Goal: Transaction & Acquisition: Purchase product/service

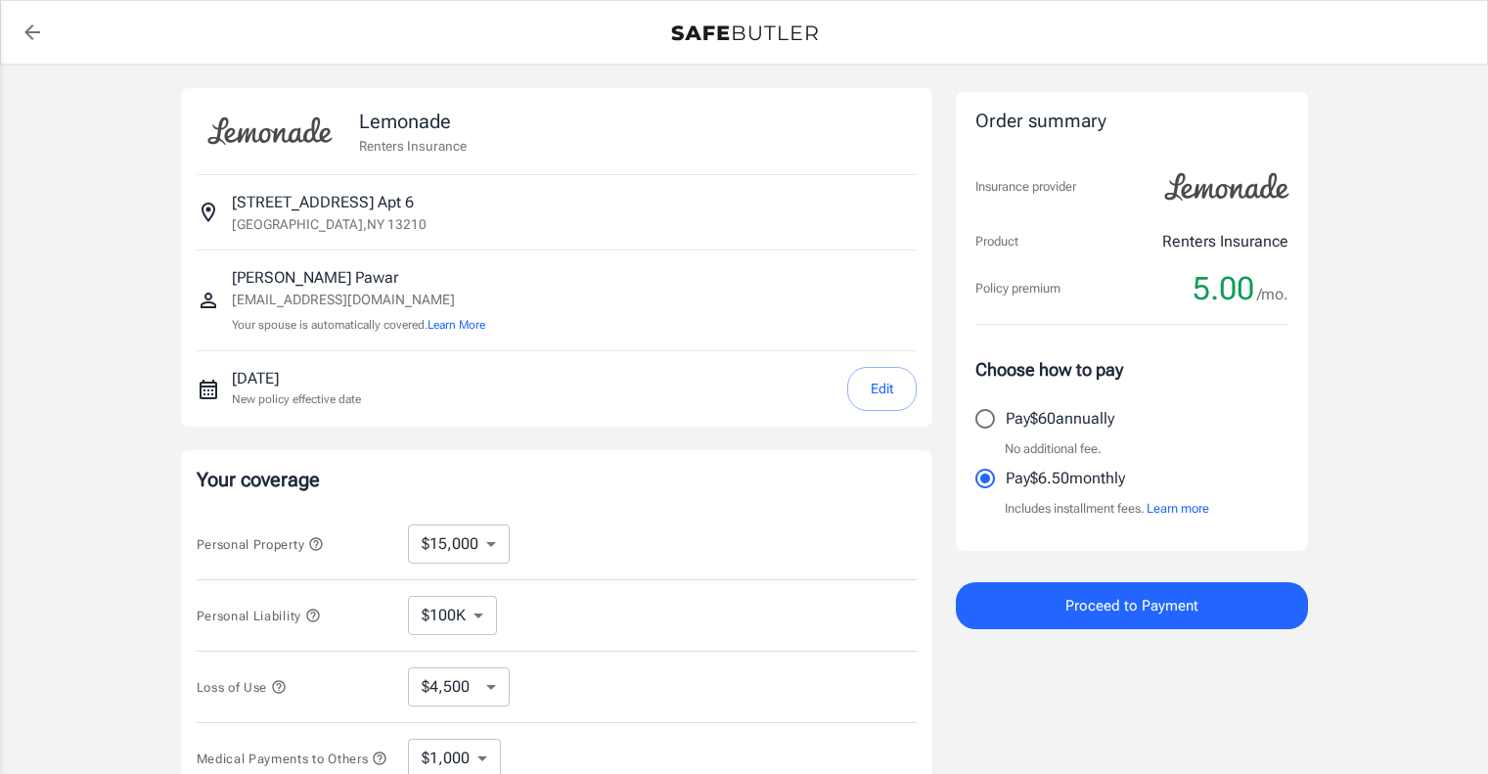
select select "15000"
select select "500"
click at [874, 382] on button "Edit" at bounding box center [881, 389] width 69 height 44
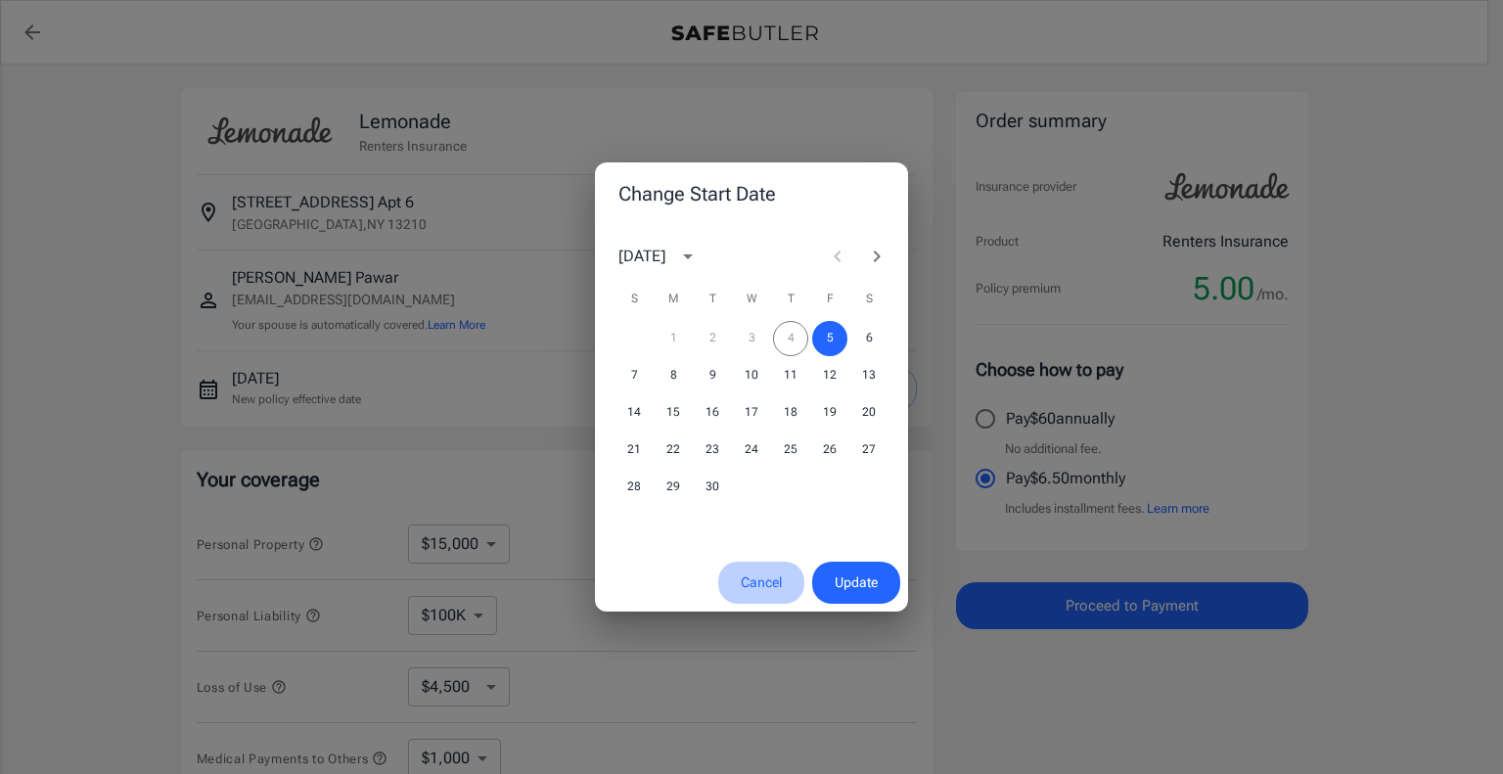
click at [769, 578] on button "Cancel" at bounding box center [761, 583] width 86 height 42
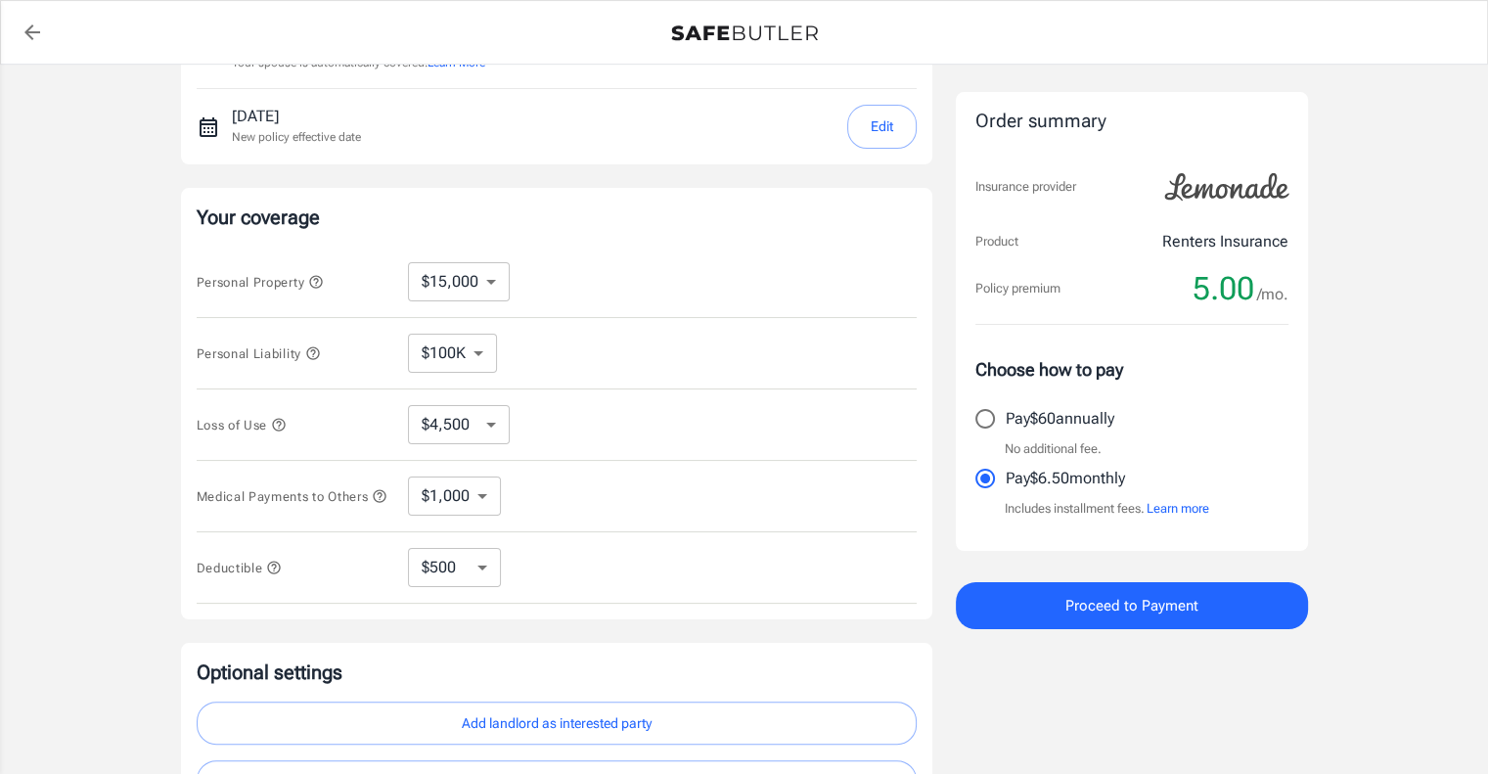
scroll to position [293, 0]
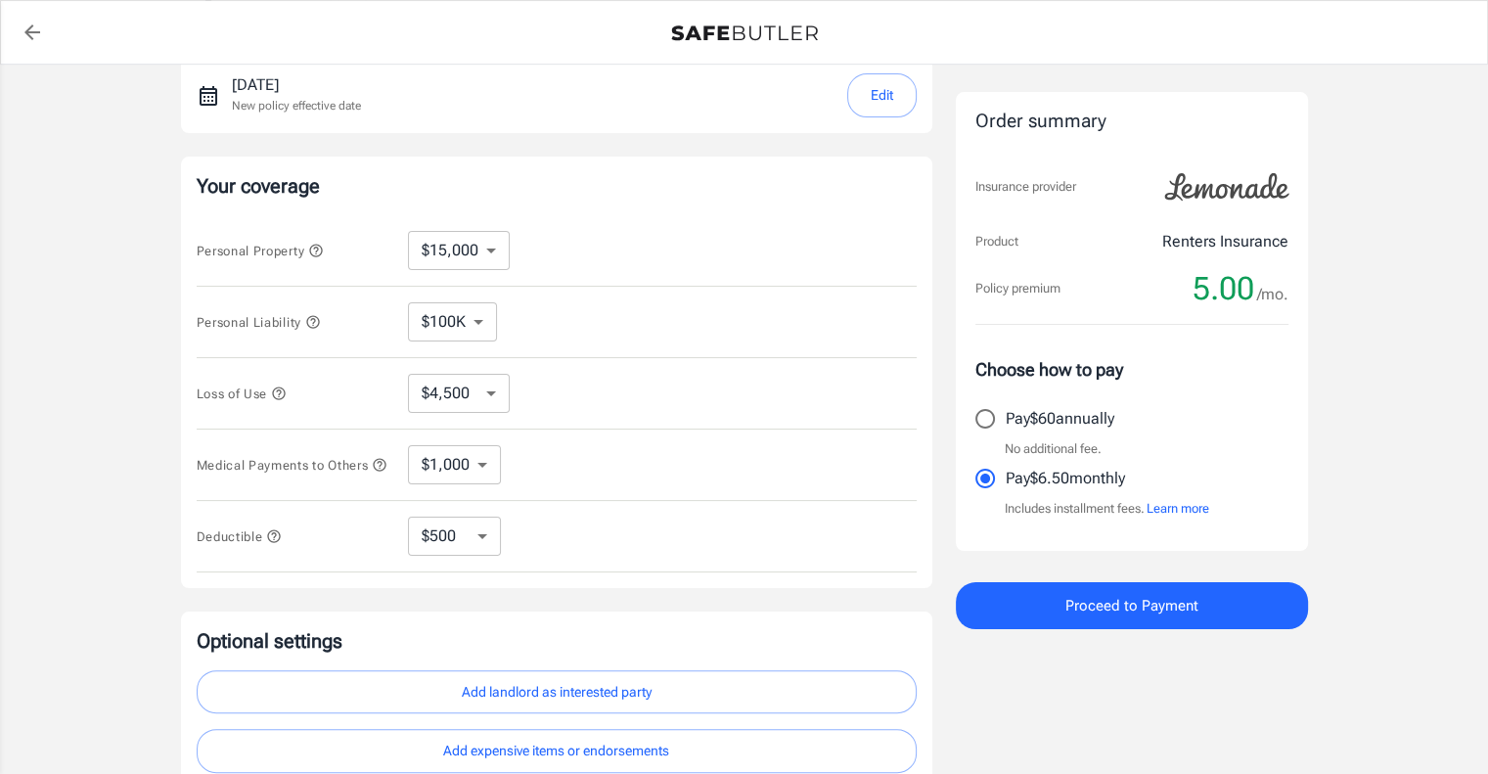
click at [489, 251] on select "$10,000 $15,000 $20,000 $25,000 $30,000 $40,000 $50,000 $100K $150K $200K $250K" at bounding box center [459, 250] width 102 height 39
click at [471, 326] on select "$100K $200K $300K $400K $500K $1M" at bounding box center [452, 321] width 89 height 39
click at [477, 314] on select "$100K $200K $300K $400K $500K $1M" at bounding box center [452, 321] width 89 height 39
click at [488, 317] on select "$100K $200K $300K $400K $500K $1M" at bounding box center [452, 321] width 89 height 39
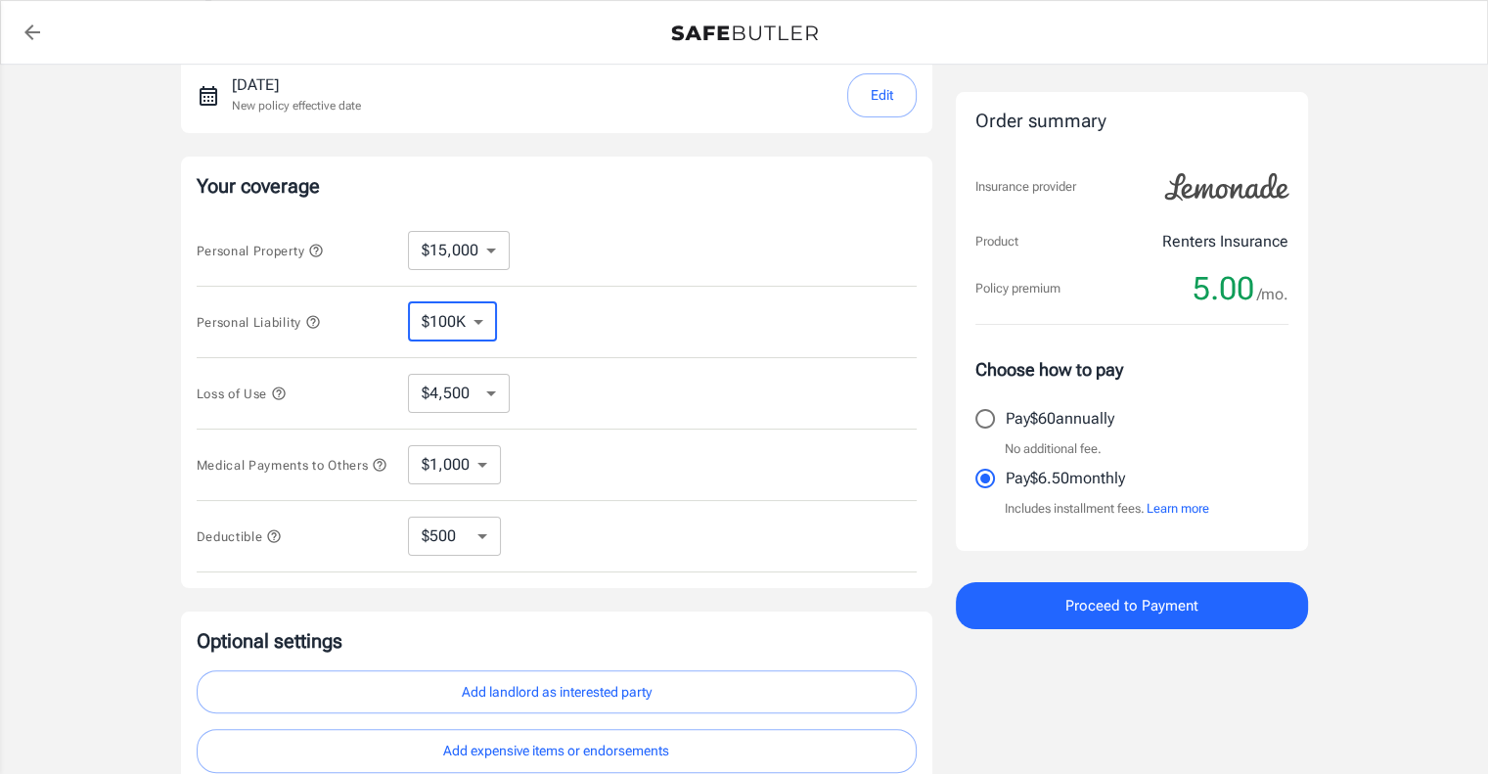
select select "300000"
click at [486, 320] on select "$100K $200K $300K $400K $500K $1M" at bounding box center [452, 321] width 89 height 39
select select "100000"
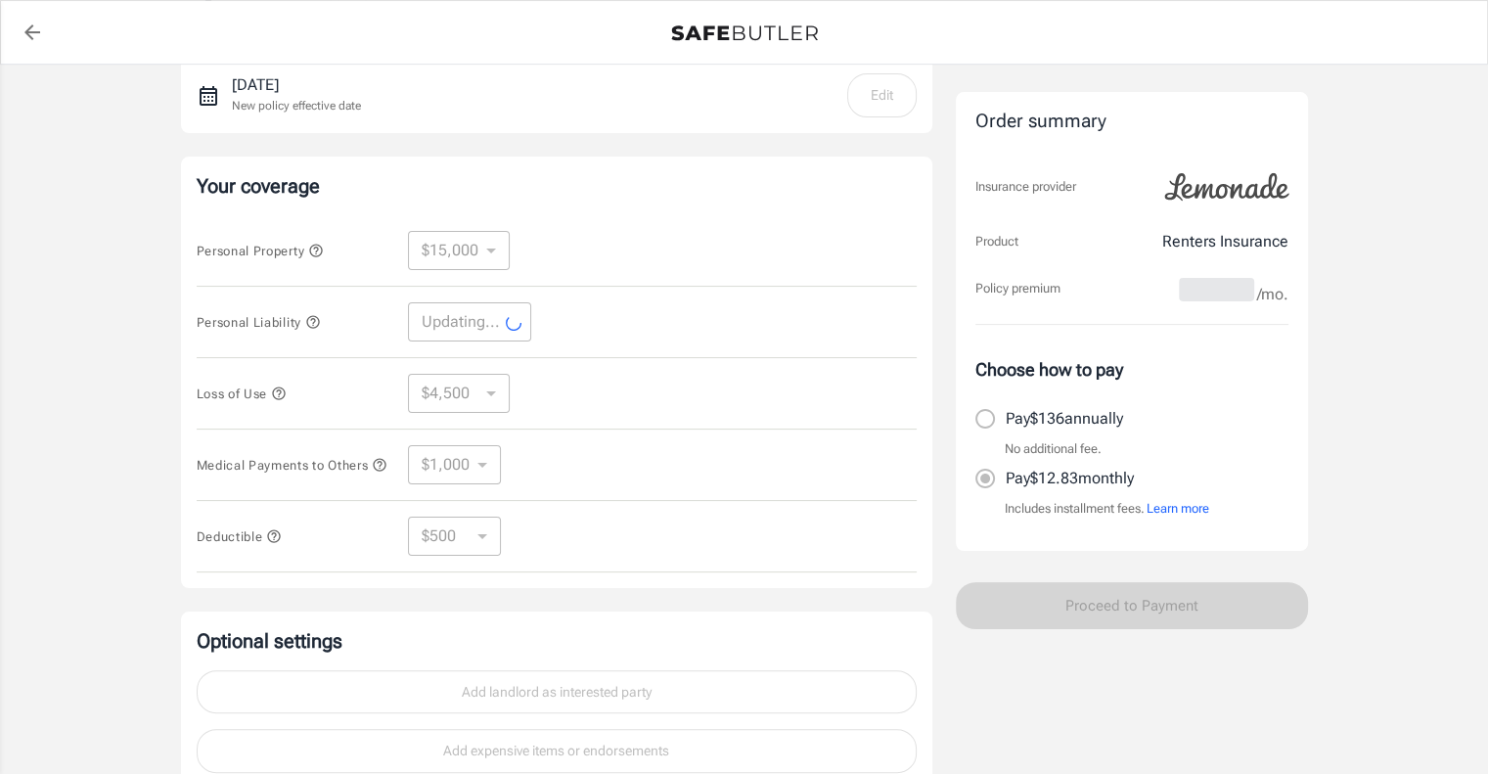
select select "100000"
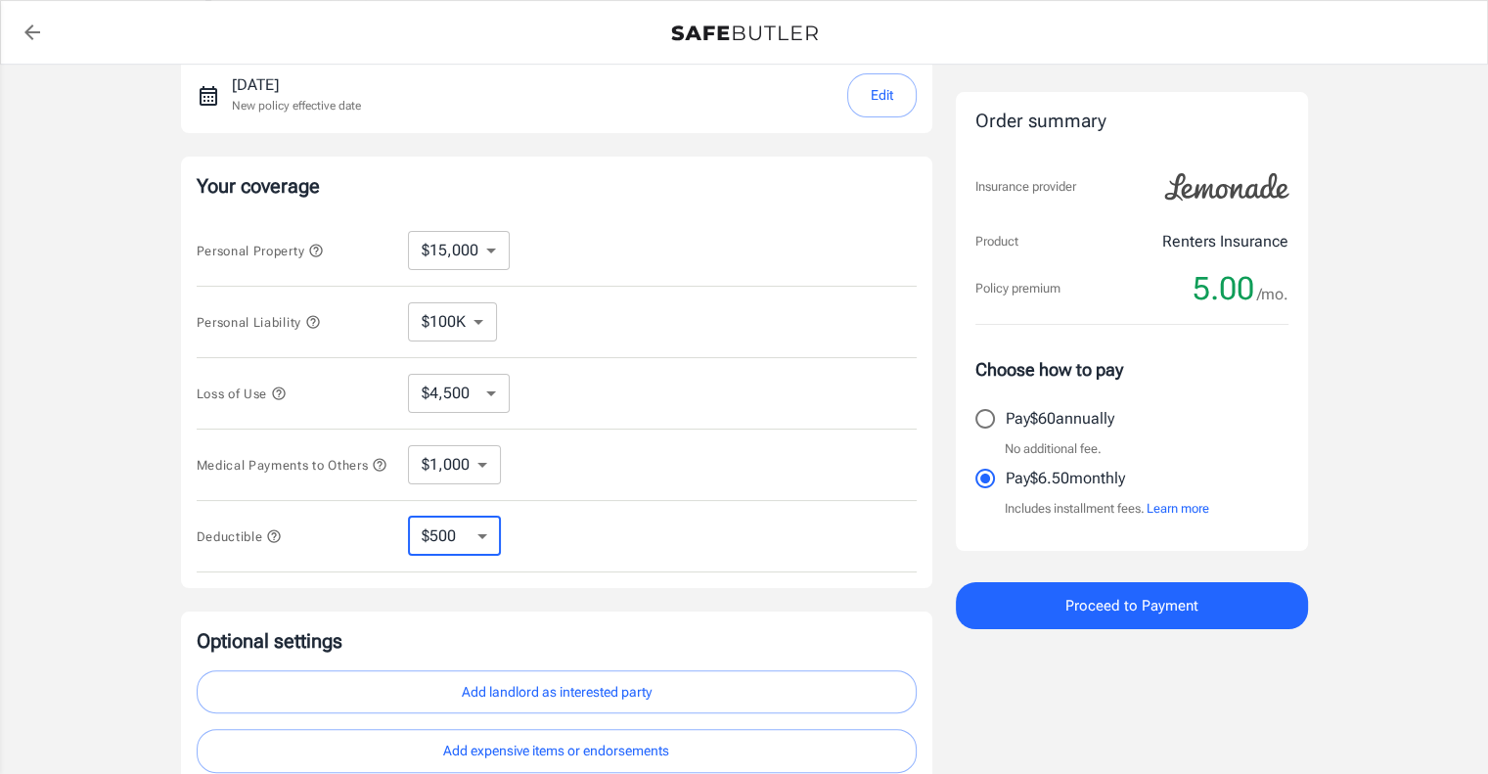
click at [470, 543] on select "$250 $500 $1,000 $2,500" at bounding box center [454, 536] width 93 height 39
select select "250"
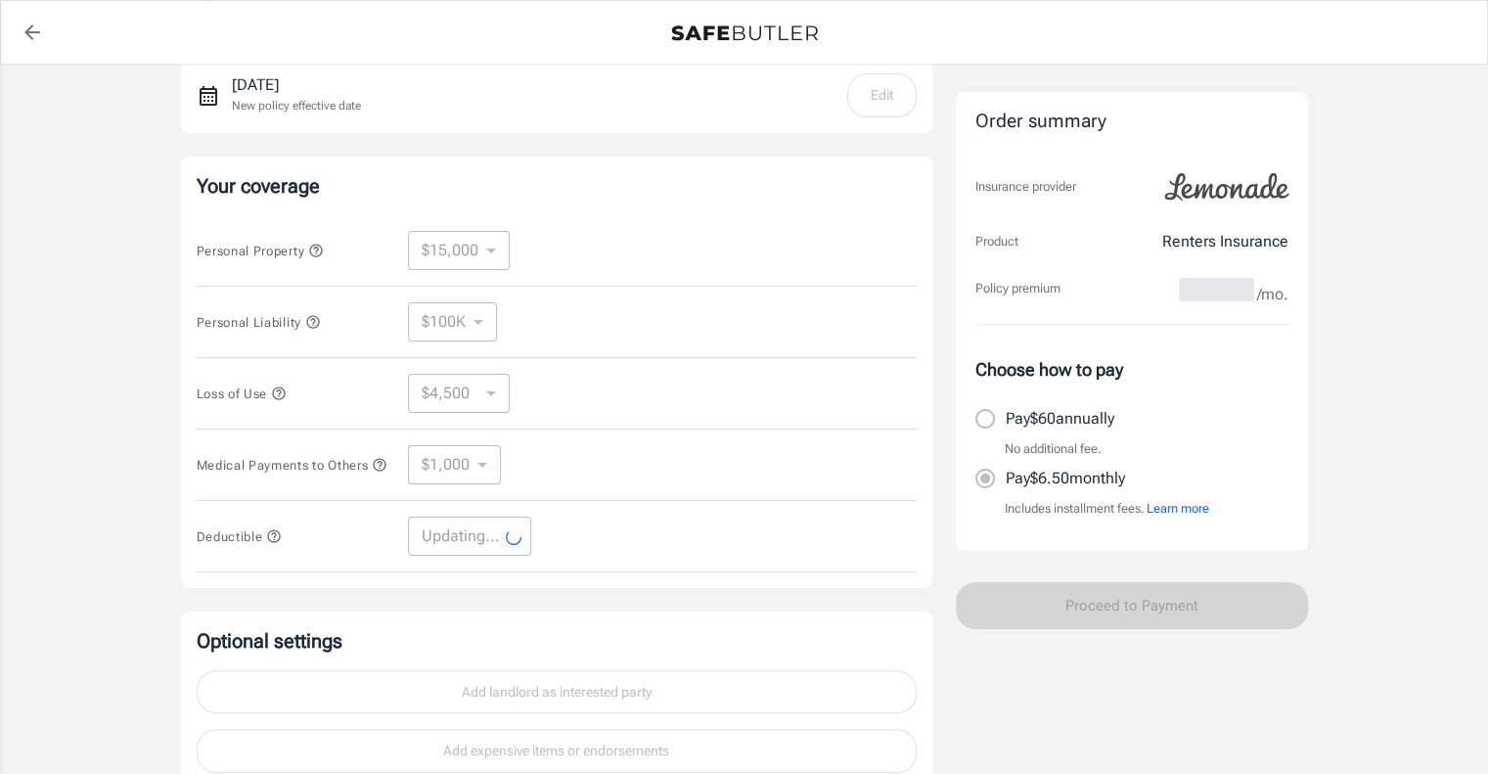
select select "250"
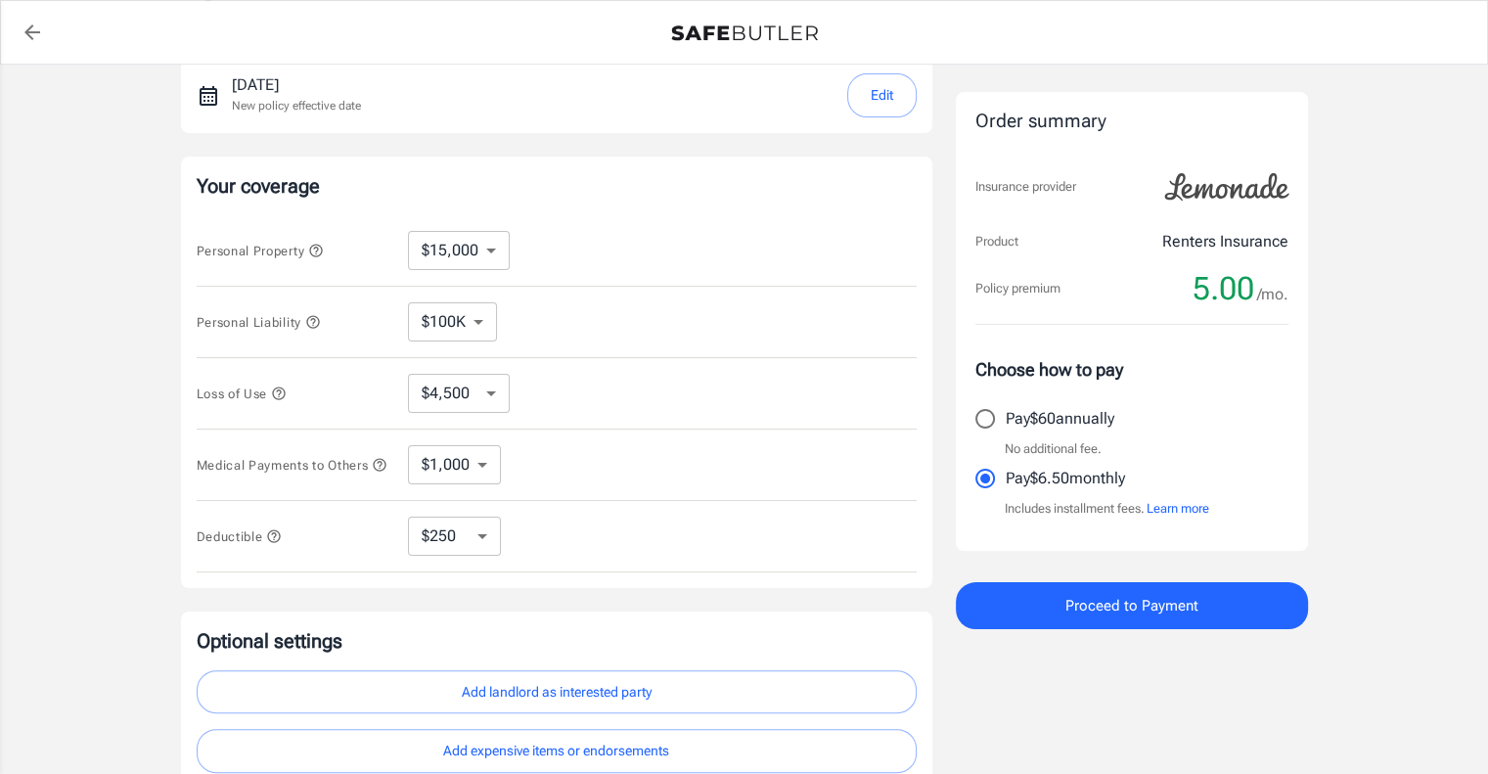
click at [481, 468] on select "$1,000 $2,000 $3,000 $4,000 $5,000" at bounding box center [454, 464] width 93 height 39
click at [475, 470] on select "$1,000 $2,000 $3,000 $4,000 $5,000" at bounding box center [454, 464] width 93 height 39
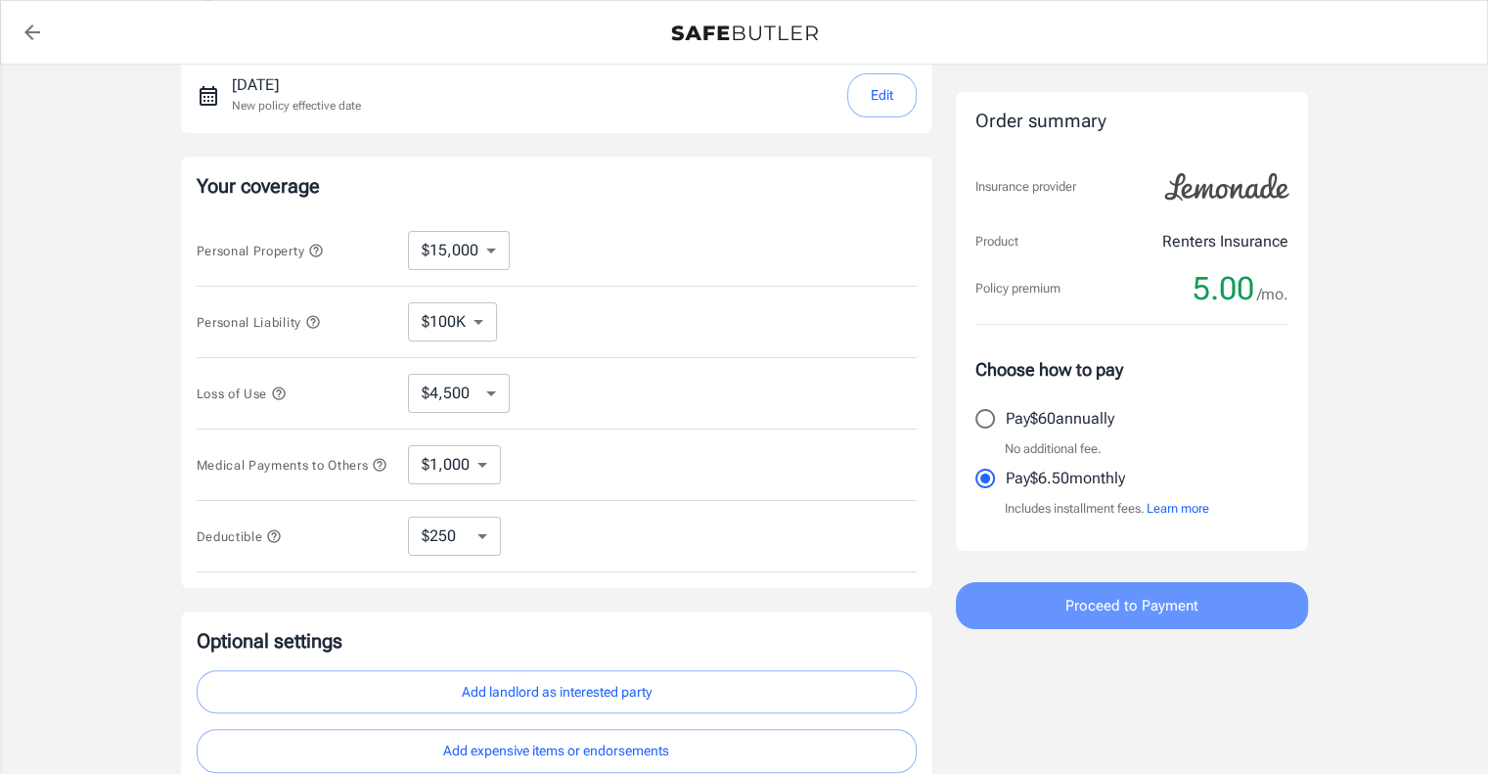
click at [1107, 609] on span "Proceed to Payment" at bounding box center [1131, 605] width 133 height 25
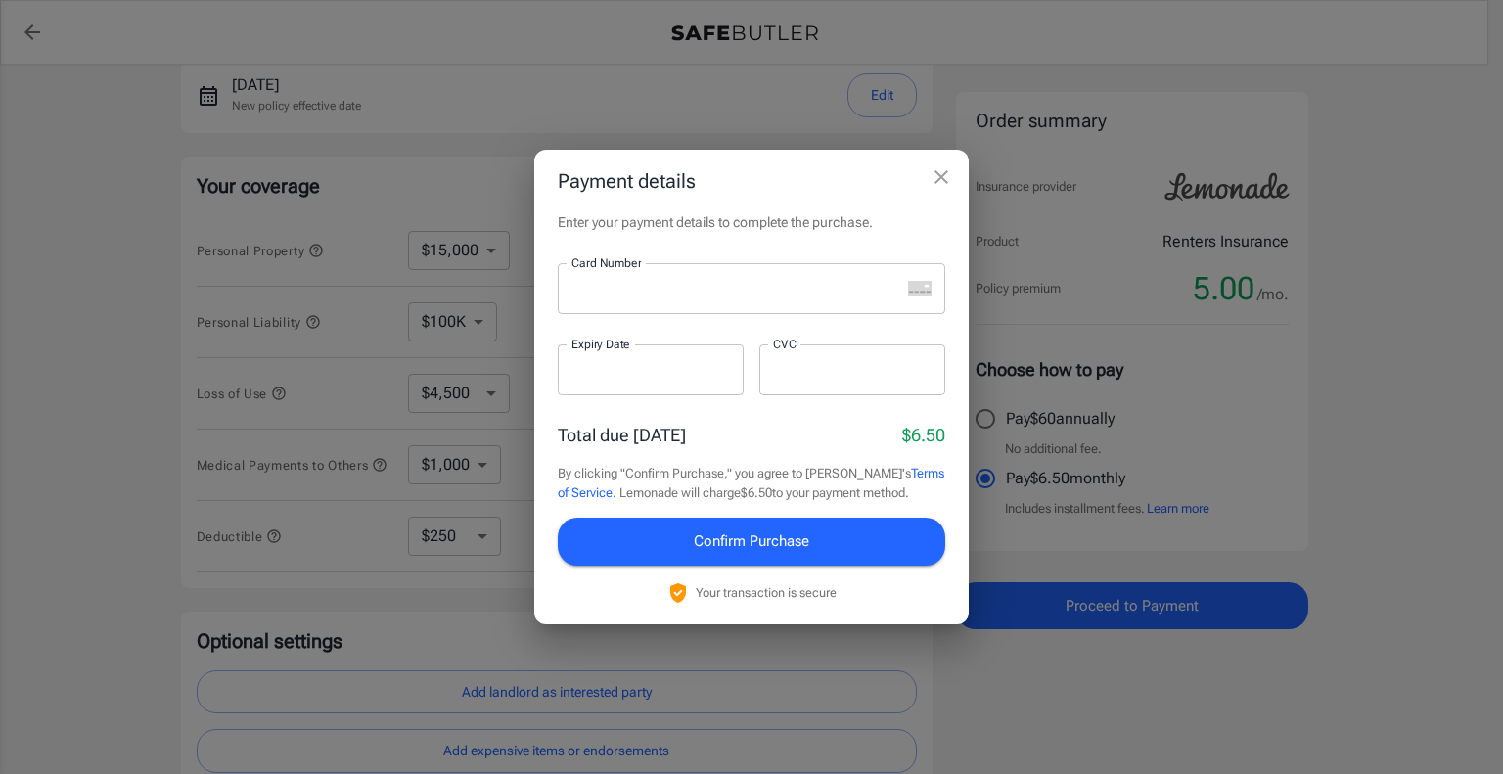
click at [945, 177] on icon "close" at bounding box center [940, 176] width 23 height 23
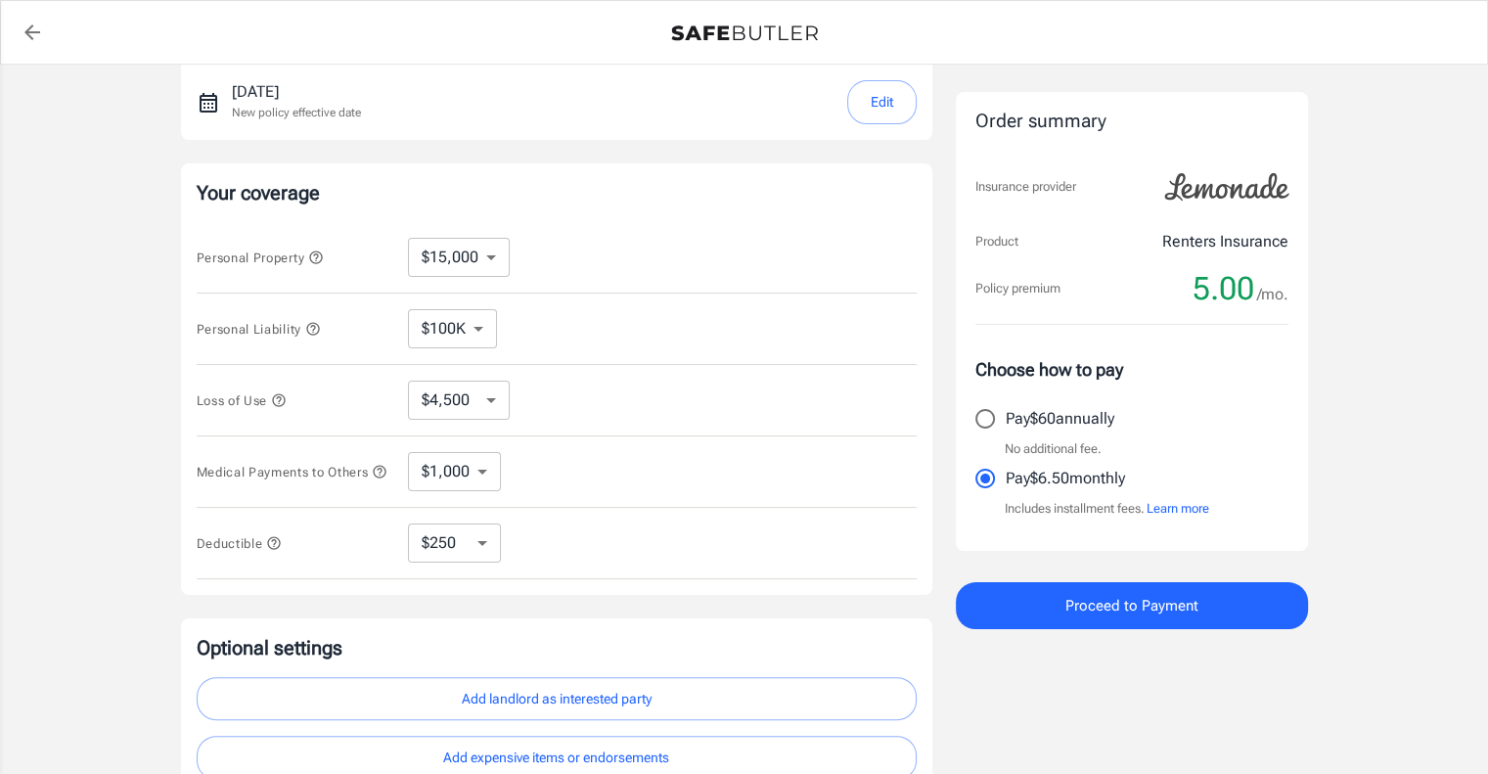
scroll to position [0, 0]
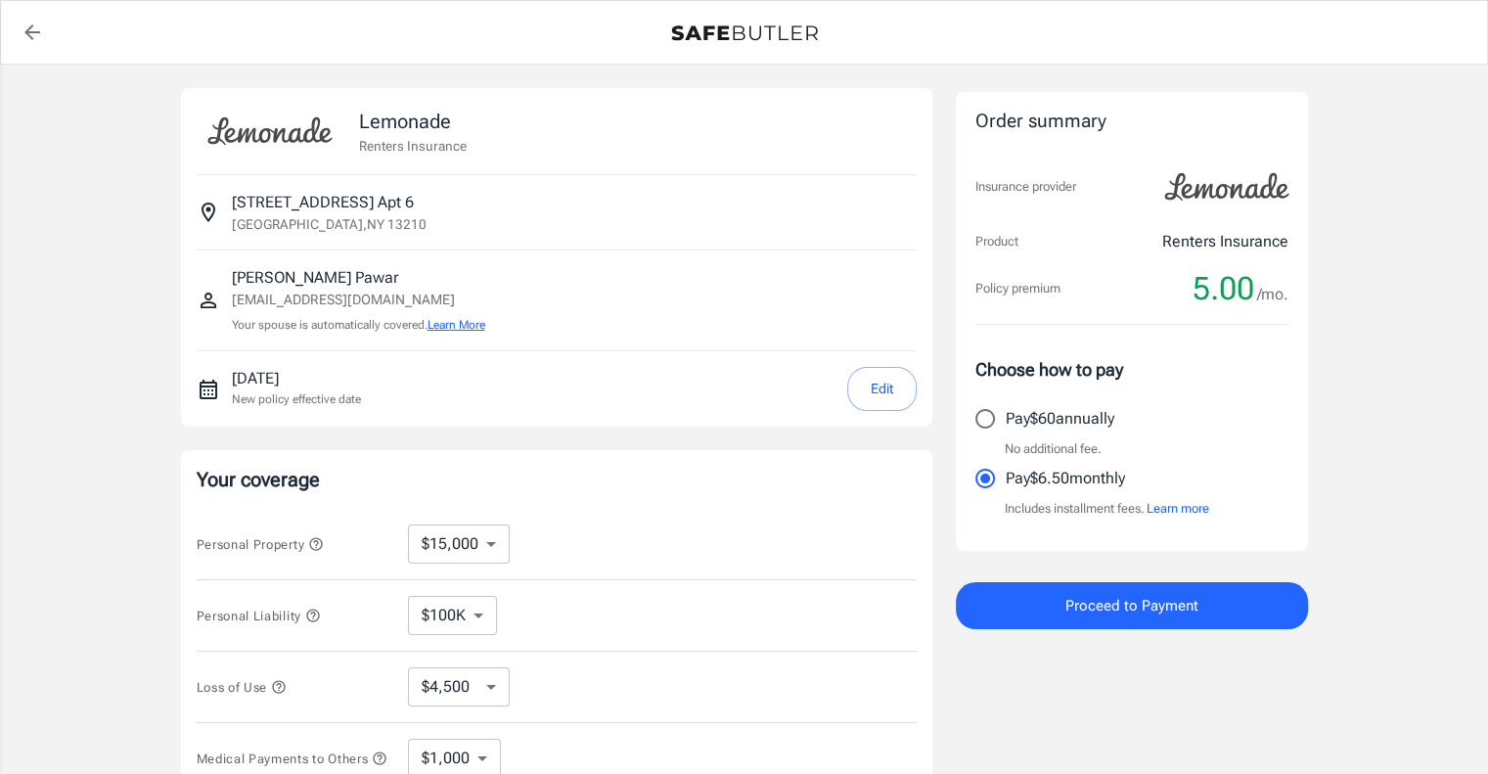
click at [474, 321] on button "Learn More" at bounding box center [457, 325] width 58 height 18
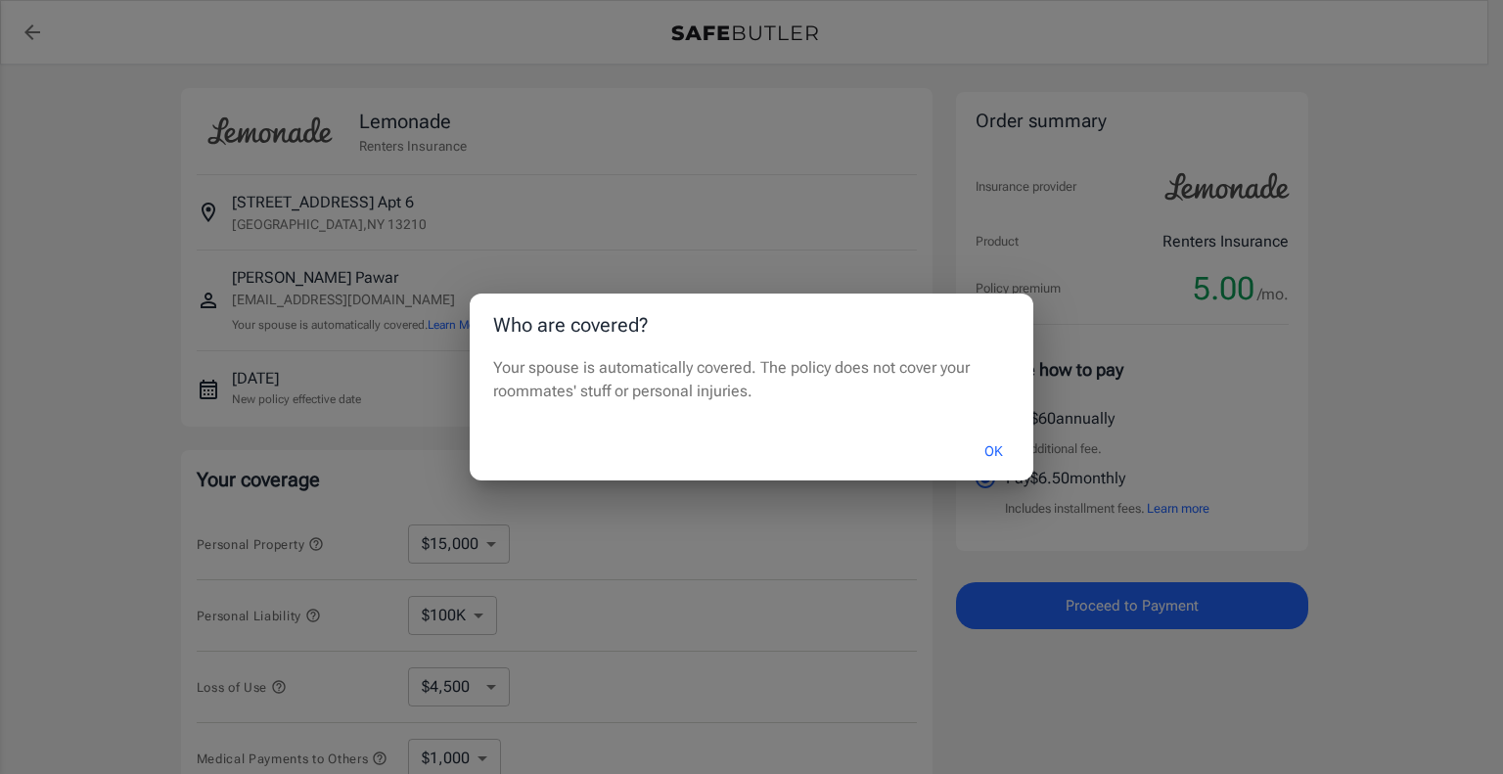
click at [1001, 455] on button "OK" at bounding box center [994, 451] width 64 height 42
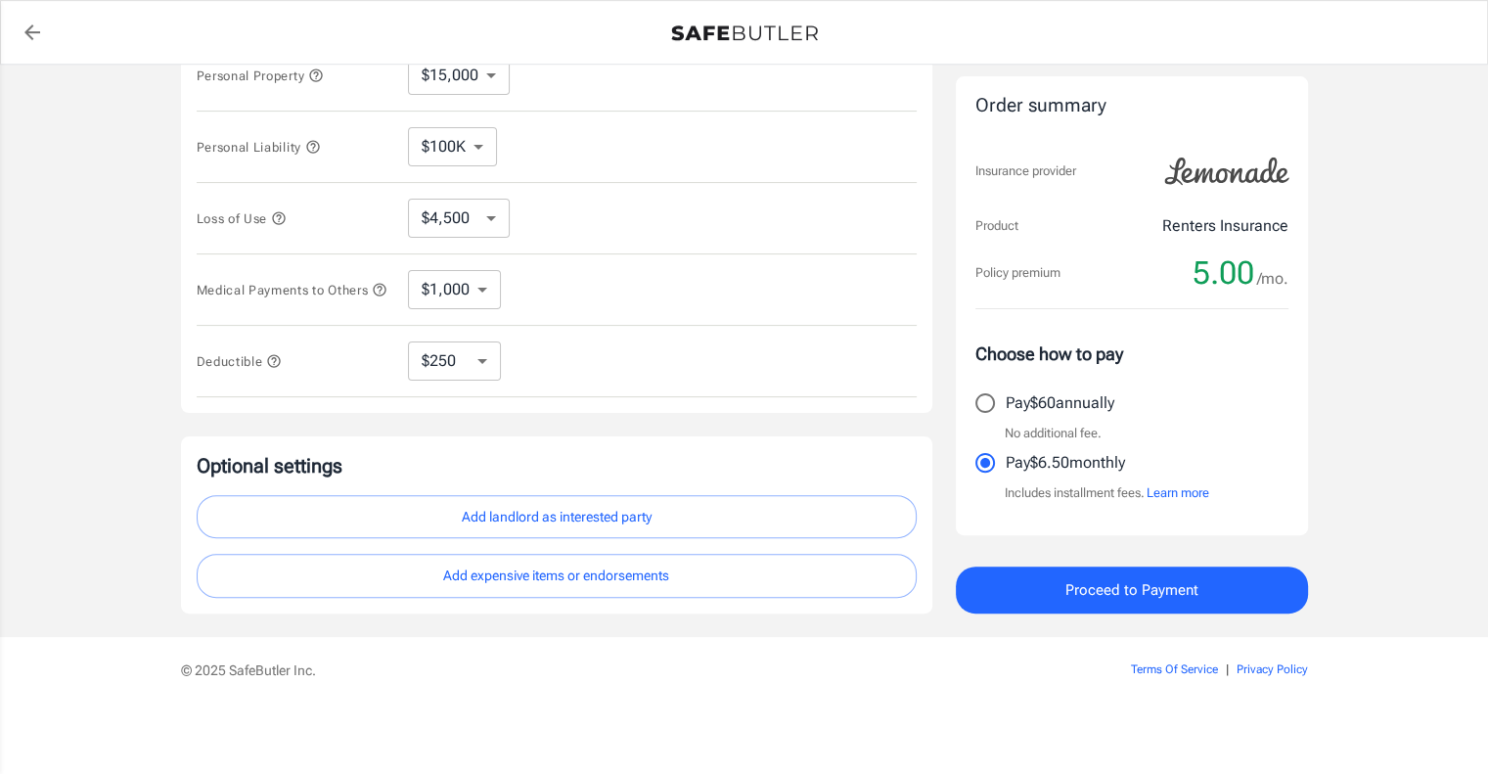
scroll to position [473, 0]
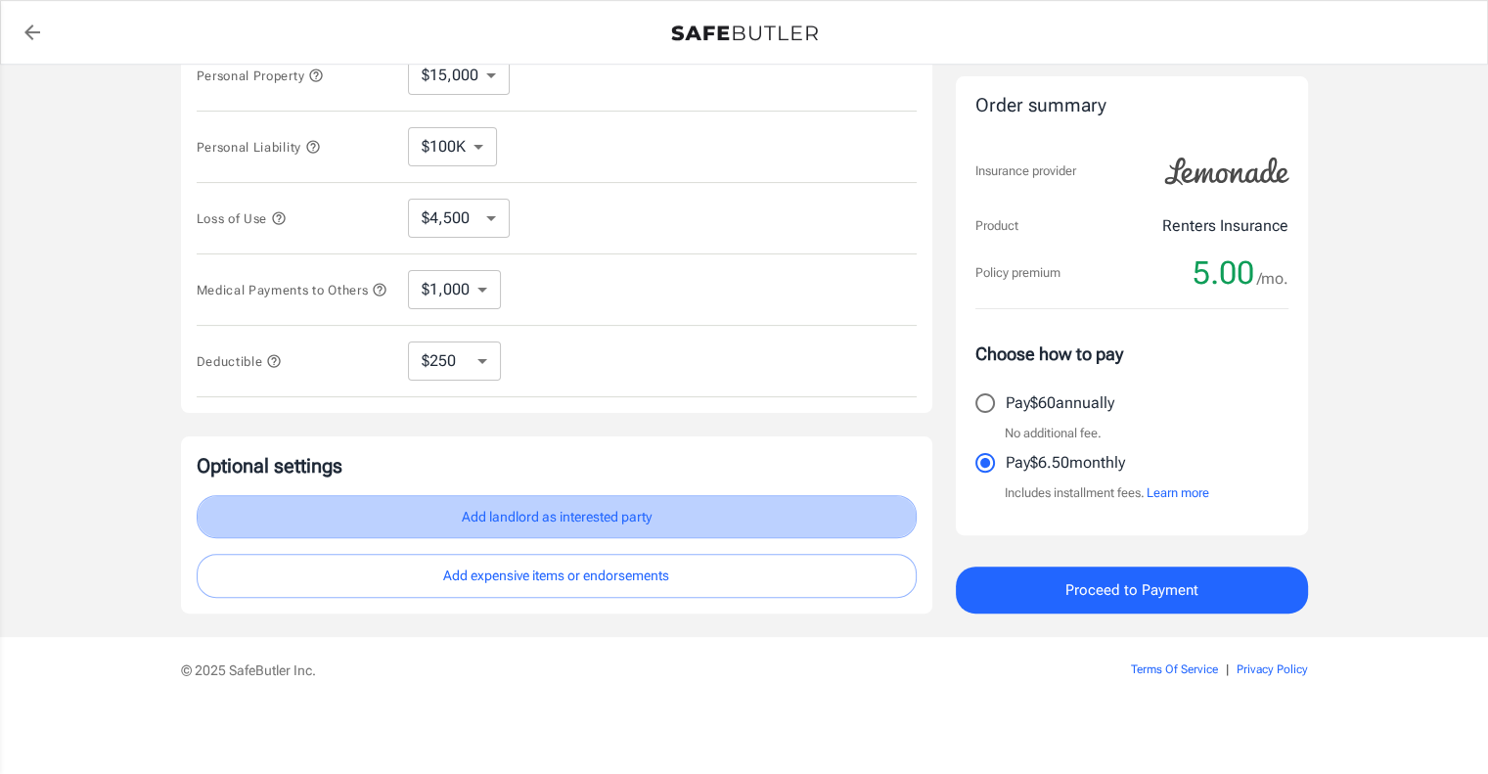
click at [523, 522] on button "Add landlord as interested party" at bounding box center [557, 517] width 720 height 44
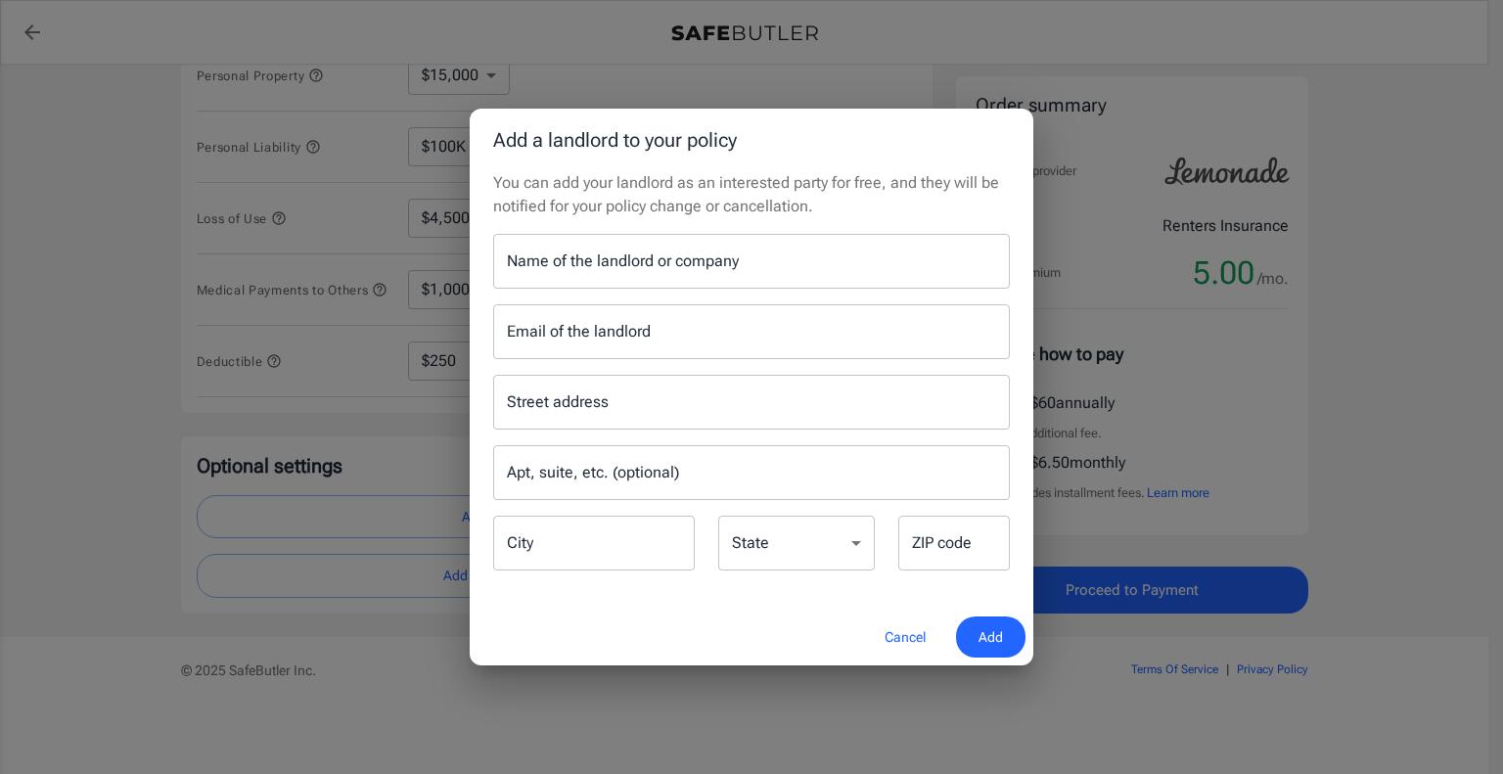
click at [900, 640] on button "Cancel" at bounding box center [905, 637] width 86 height 42
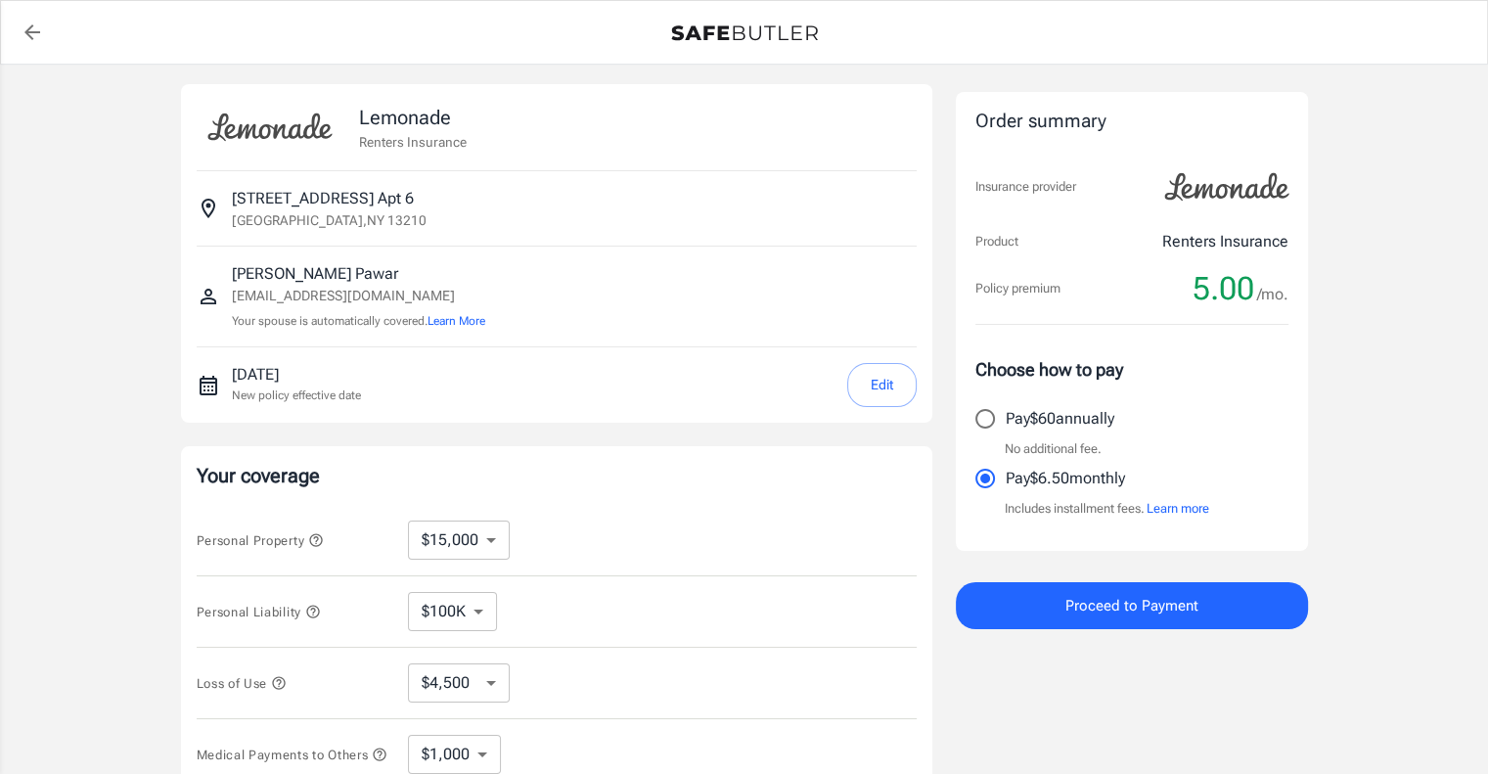
scroll to position [0, 0]
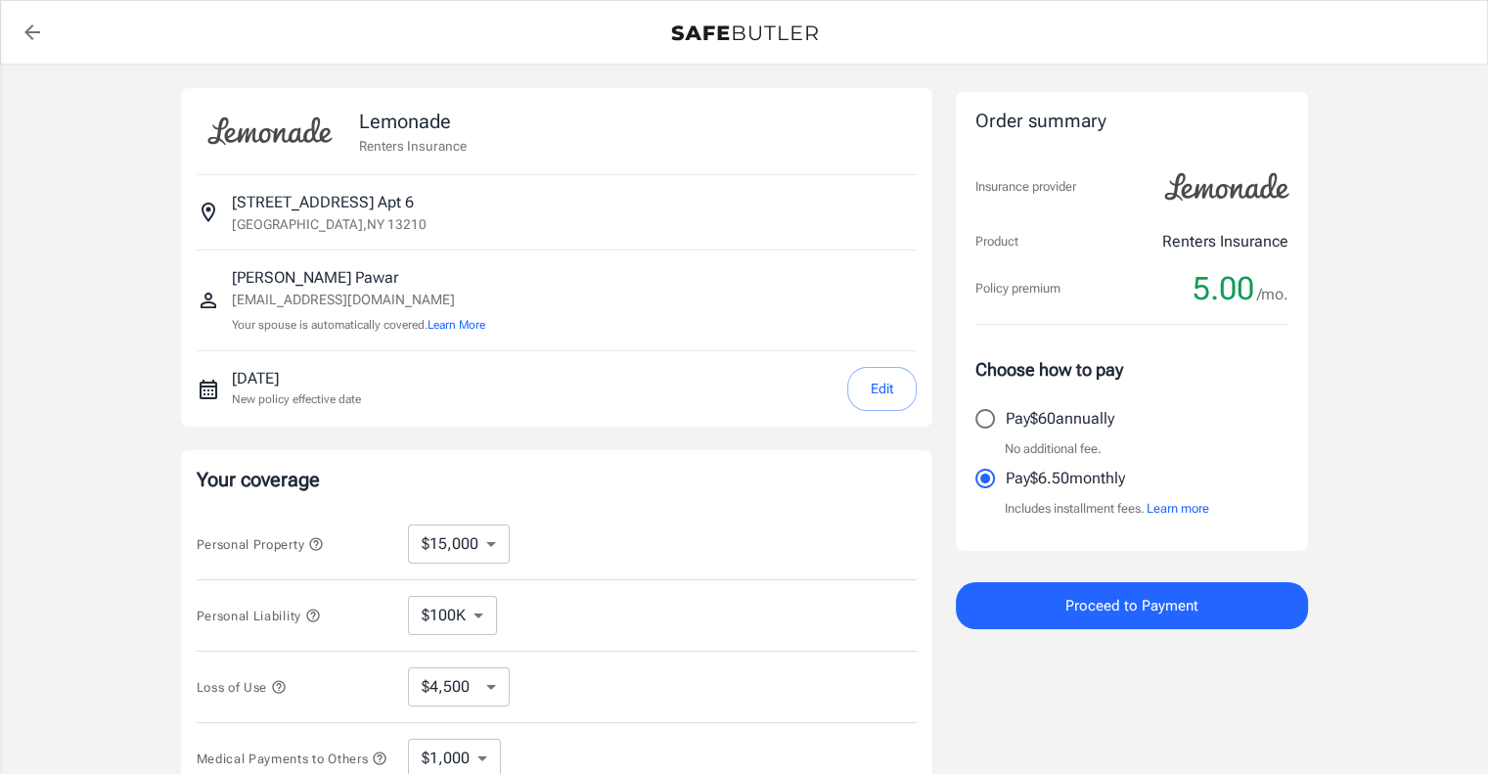
click at [401, 148] on p "Renters Insurance" at bounding box center [413, 146] width 108 height 20
click at [345, 212] on p "[STREET_ADDRESS]" at bounding box center [323, 202] width 182 height 23
click at [311, 296] on p "[EMAIL_ADDRESS][DOMAIN_NAME]" at bounding box center [358, 300] width 253 height 21
click at [288, 296] on p "[EMAIL_ADDRESS][DOMAIN_NAME]" at bounding box center [358, 300] width 253 height 21
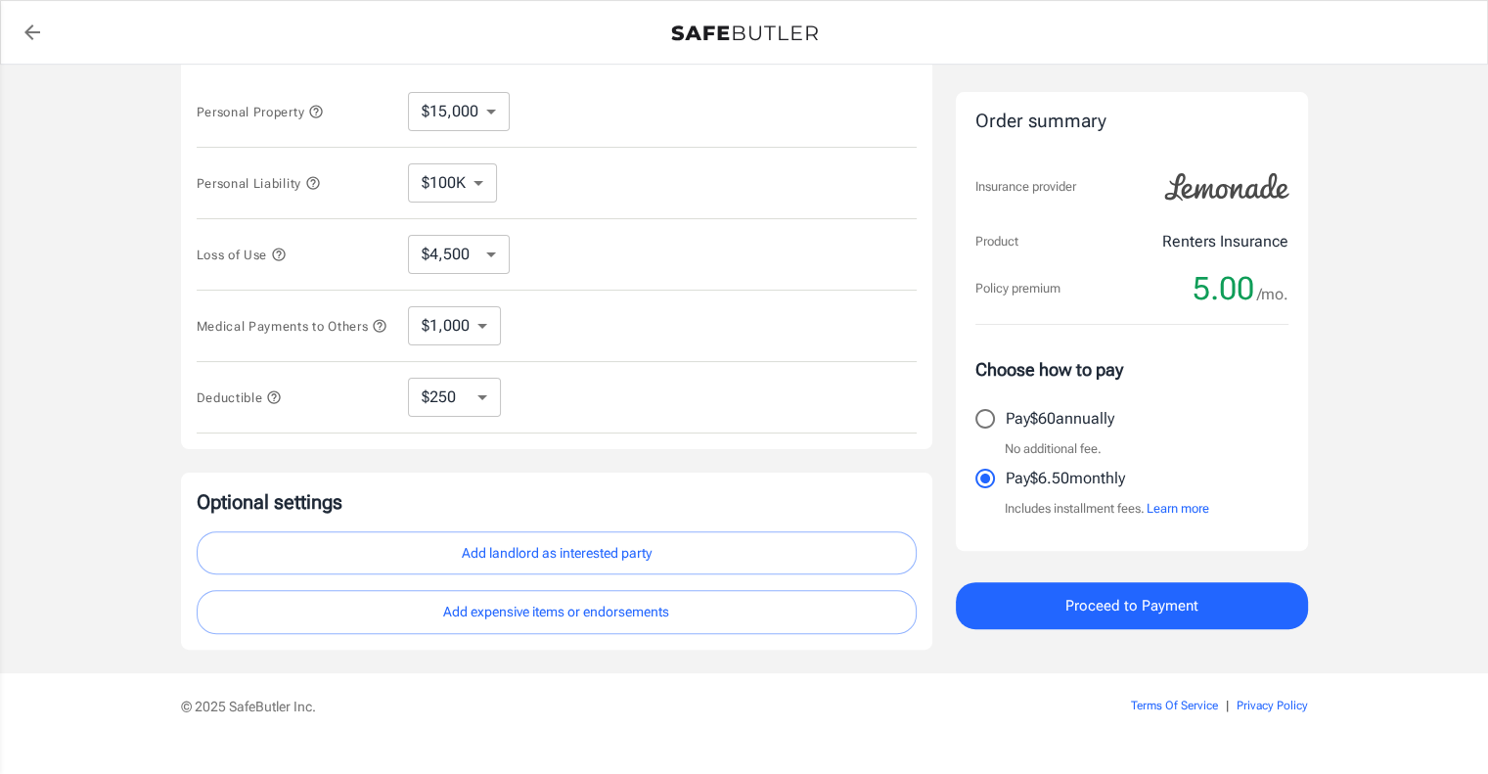
scroll to position [473, 0]
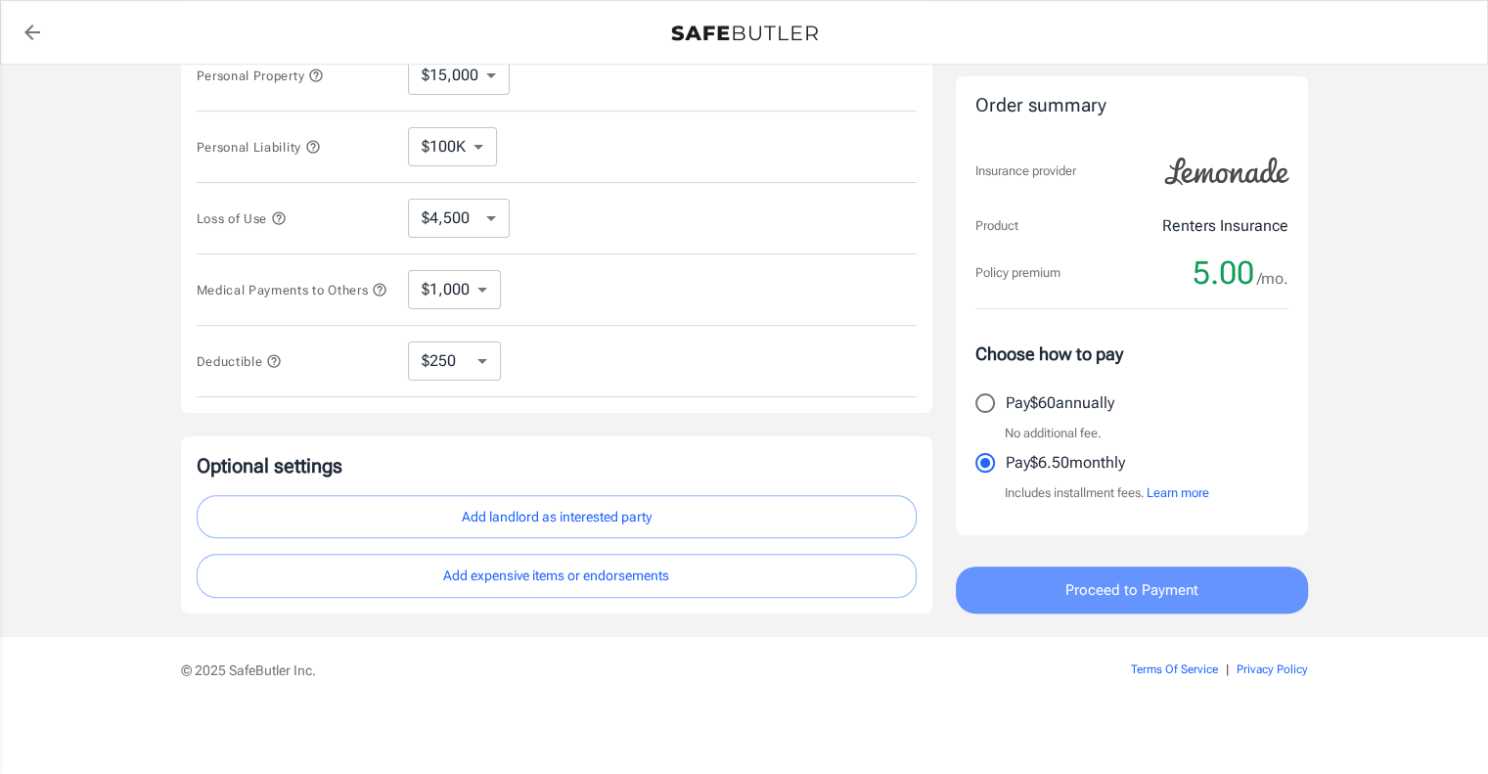
click at [1114, 595] on span "Proceed to Payment" at bounding box center [1131, 589] width 133 height 25
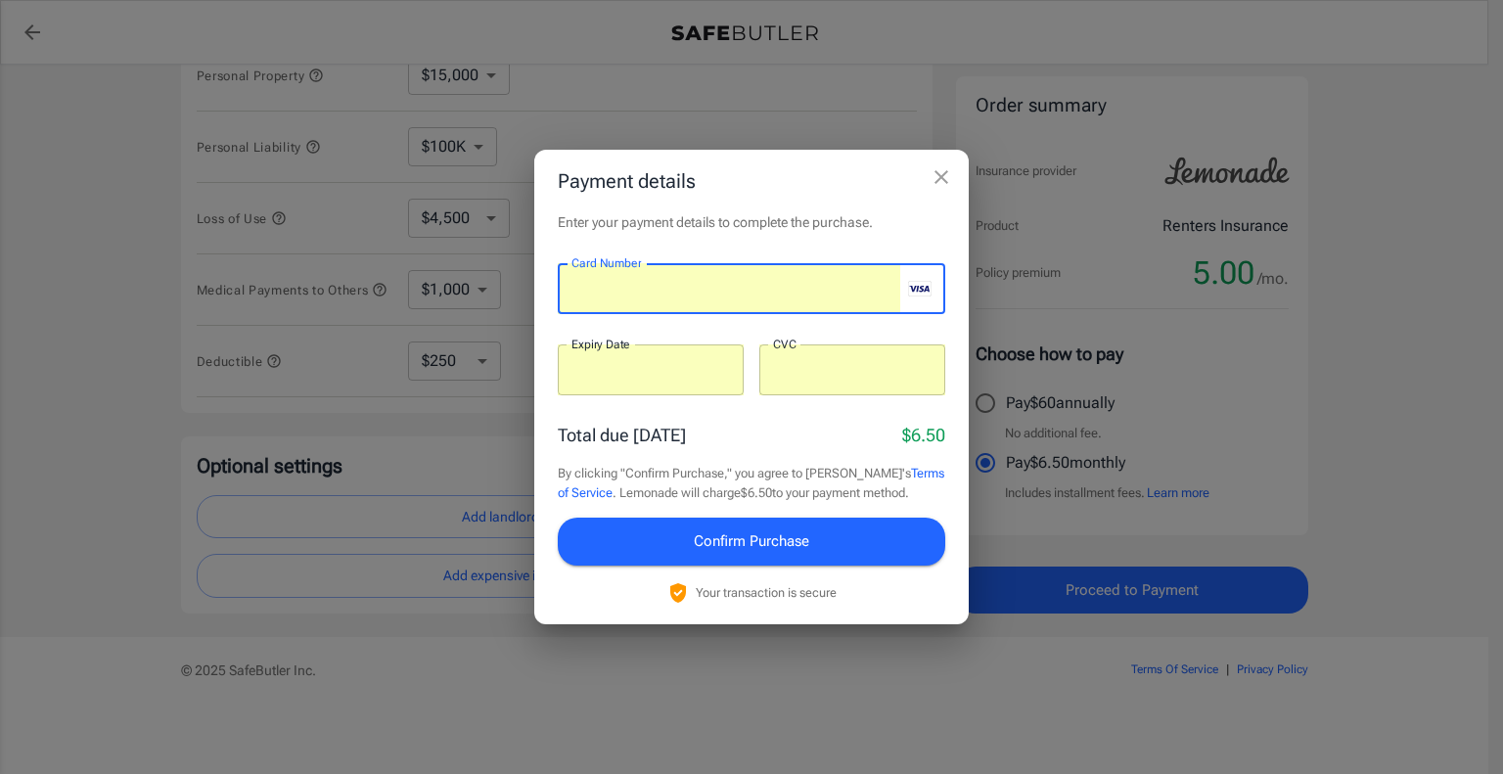
click at [755, 542] on span "Confirm Purchase" at bounding box center [751, 540] width 115 height 25
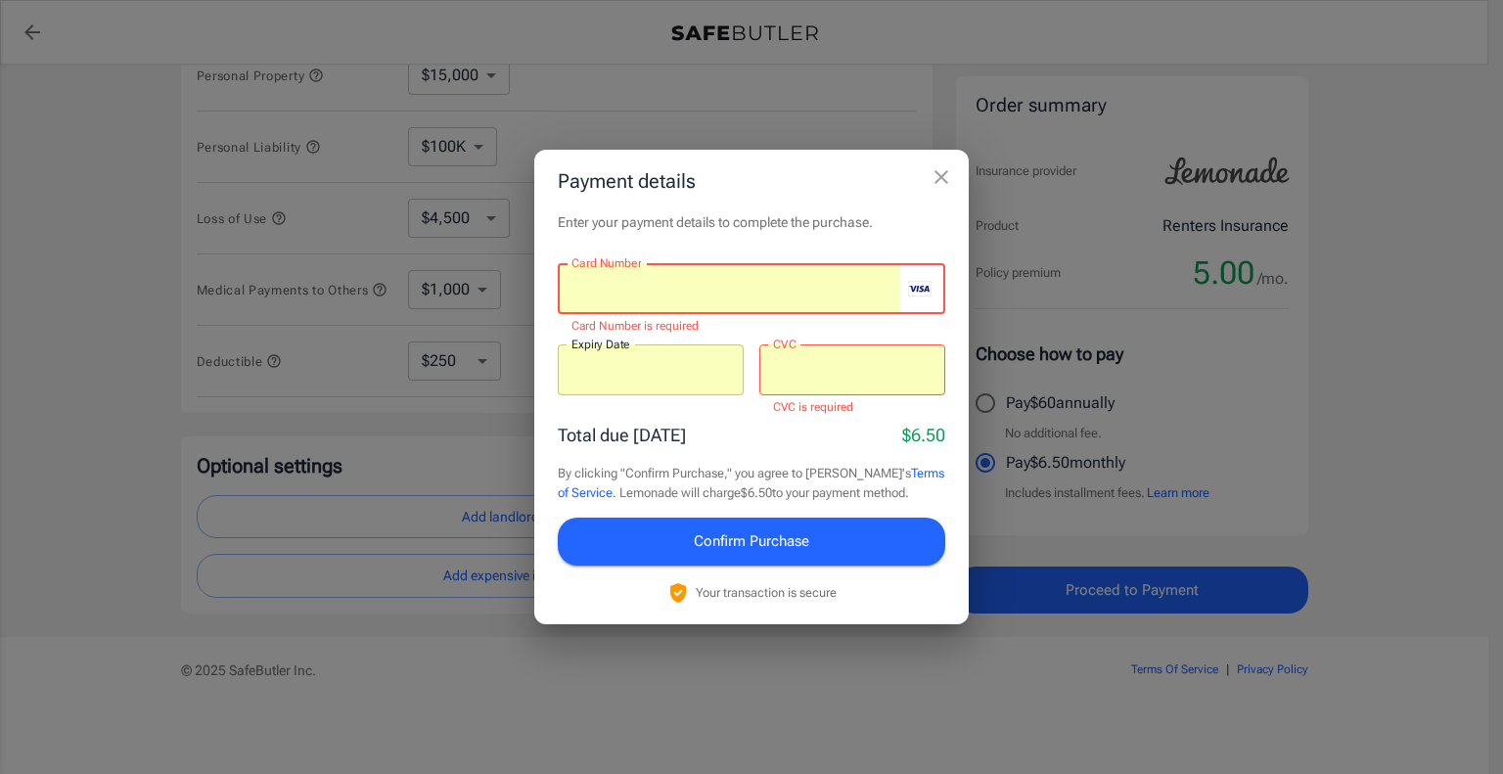
click at [549, 336] on div "Enter your payment details to complete the purchase. Card Number Card Number Ca…" at bounding box center [751, 417] width 434 height 411
click at [759, 547] on span "Confirm Purchase" at bounding box center [751, 540] width 115 height 25
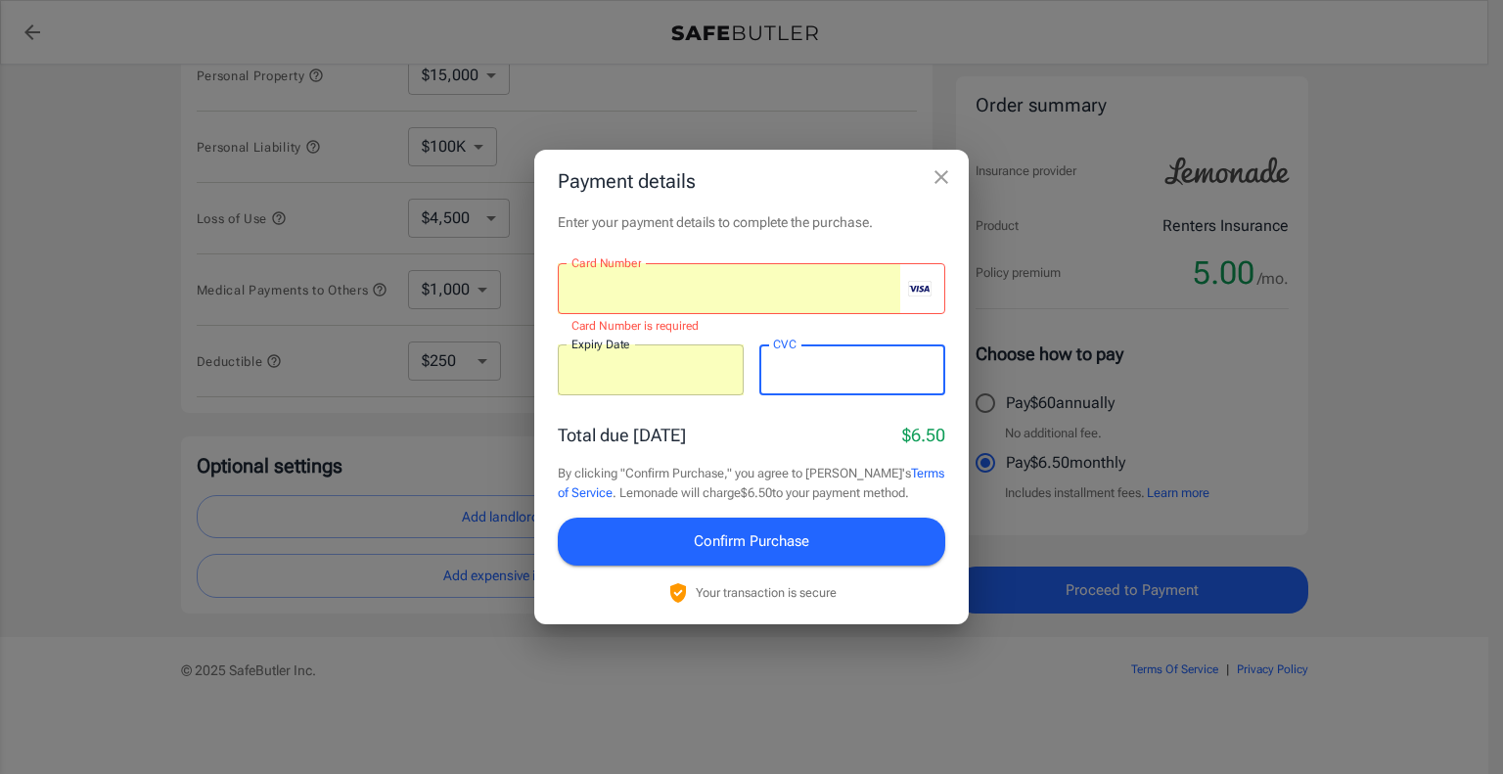
click at [759, 433] on div "Total due [DATE] $6.50" at bounding box center [751, 435] width 387 height 26
click at [759, 550] on span "Confirm Purchase" at bounding box center [751, 540] width 115 height 25
click at [552, 316] on div "Enter your payment details to complete the purchase. Card Number Card Number Ca…" at bounding box center [751, 417] width 434 height 411
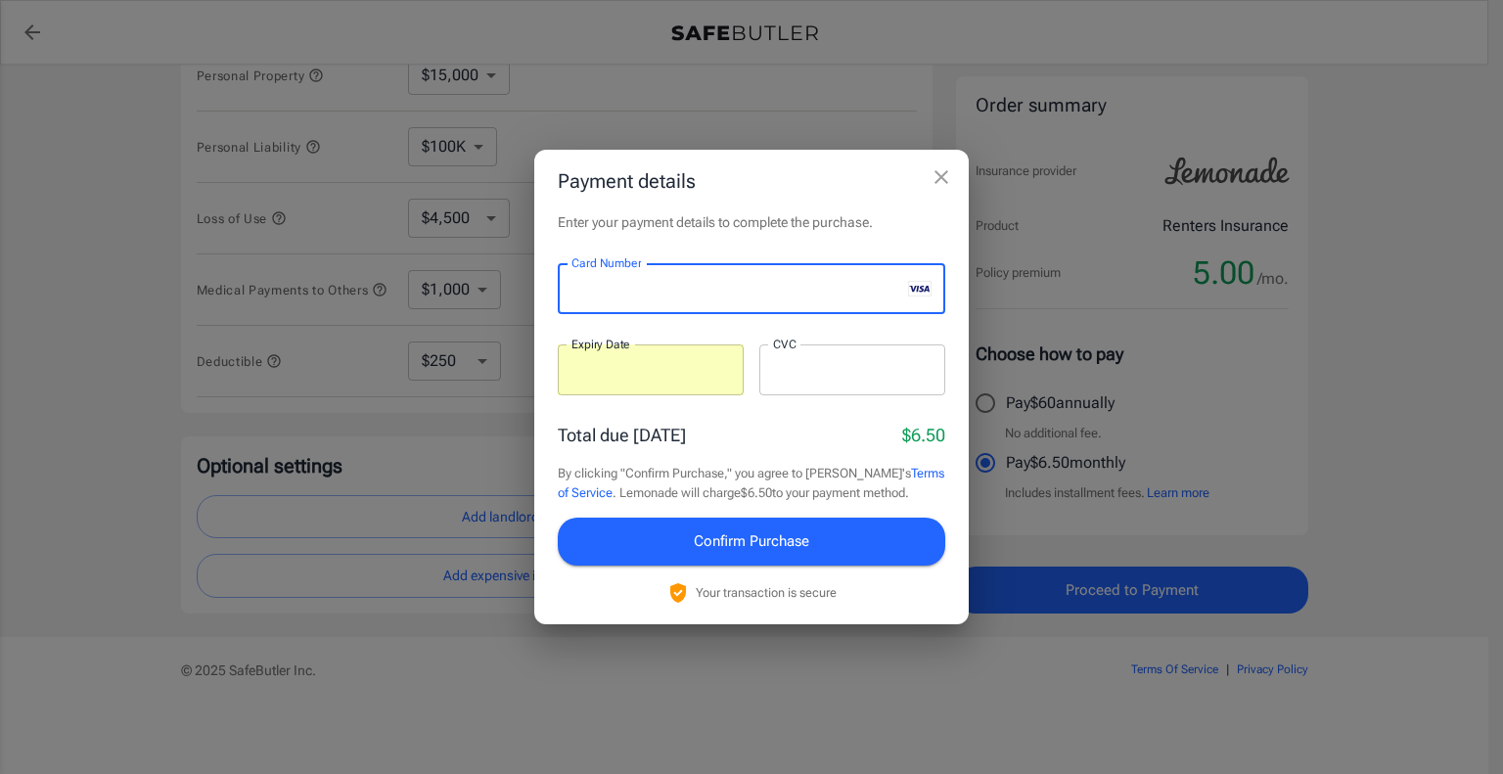
click at [548, 336] on div "Enter your payment details to complete the purchase. Card Number Card Number ​ …" at bounding box center [751, 417] width 434 height 411
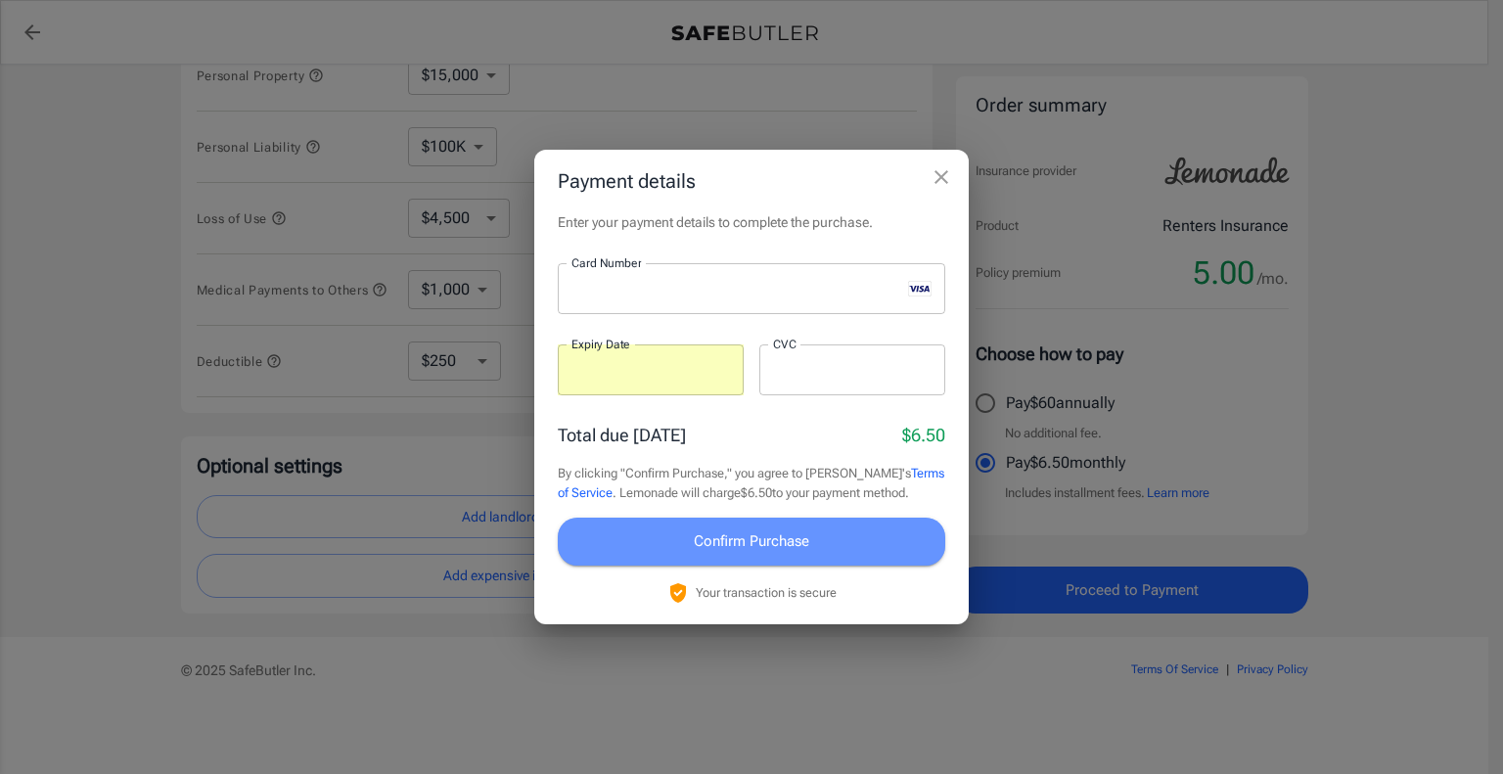
click at [779, 528] on span "Confirm Purchase" at bounding box center [751, 540] width 115 height 25
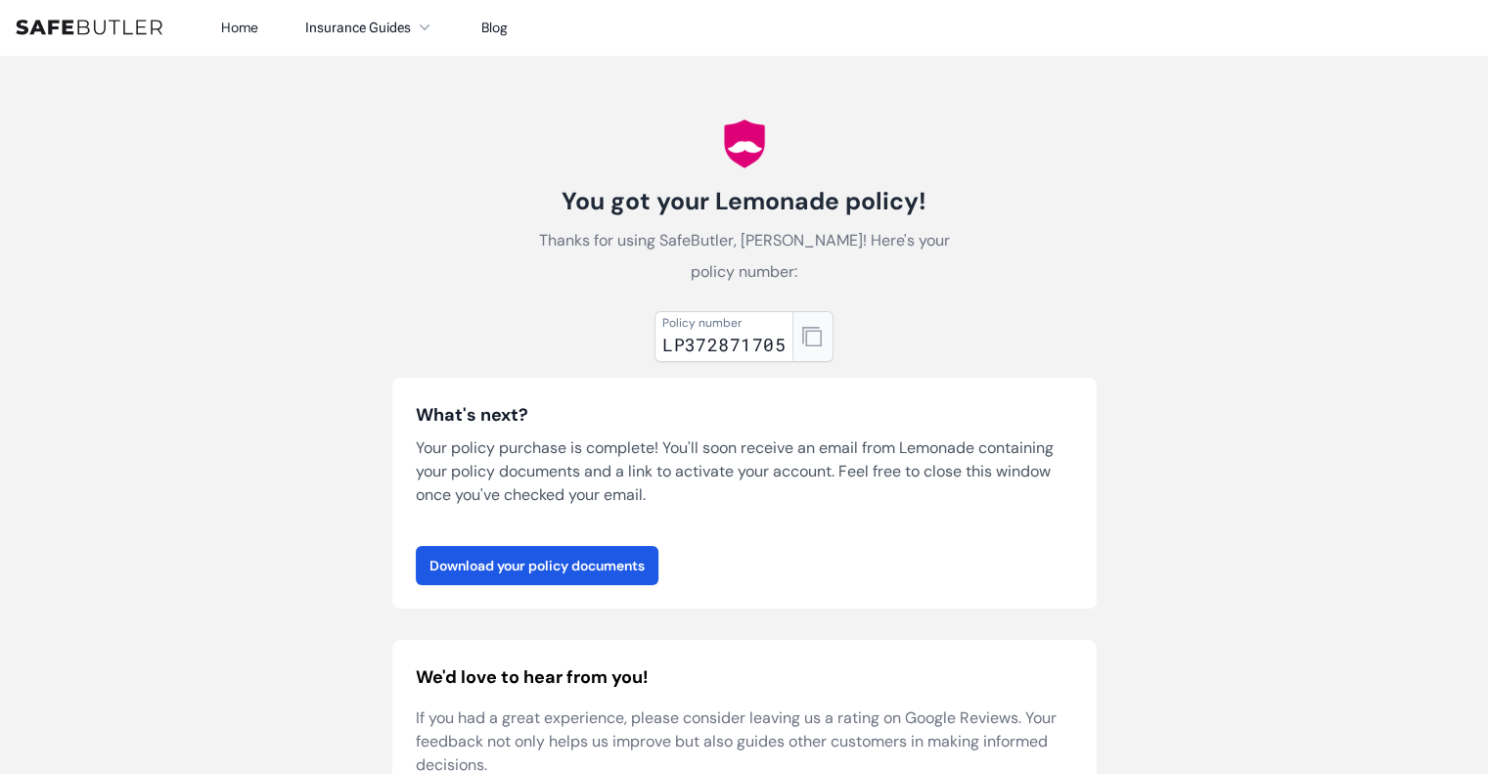
click at [815, 327] on icon "button" at bounding box center [812, 337] width 20 height 20
click at [574, 546] on link "Download your policy documents" at bounding box center [537, 565] width 243 height 39
